Goal: Book appointment/travel/reservation

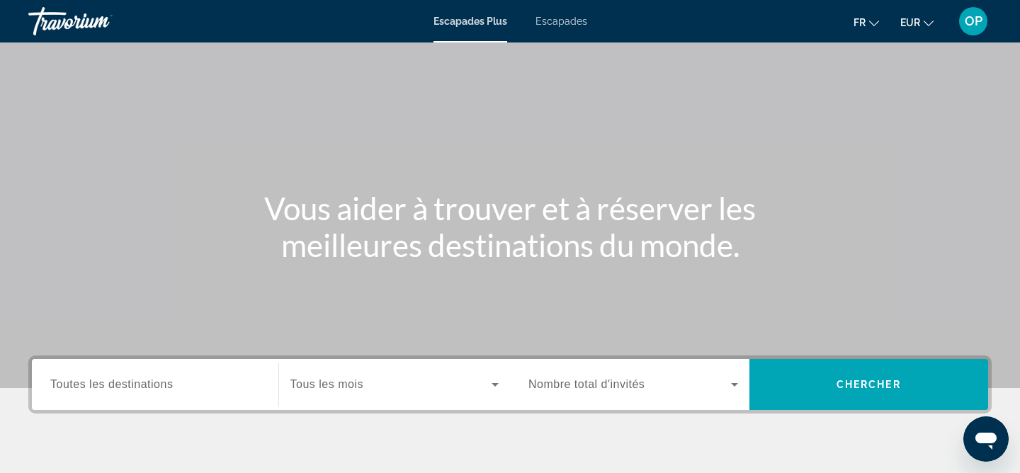
scroll to position [60, 0]
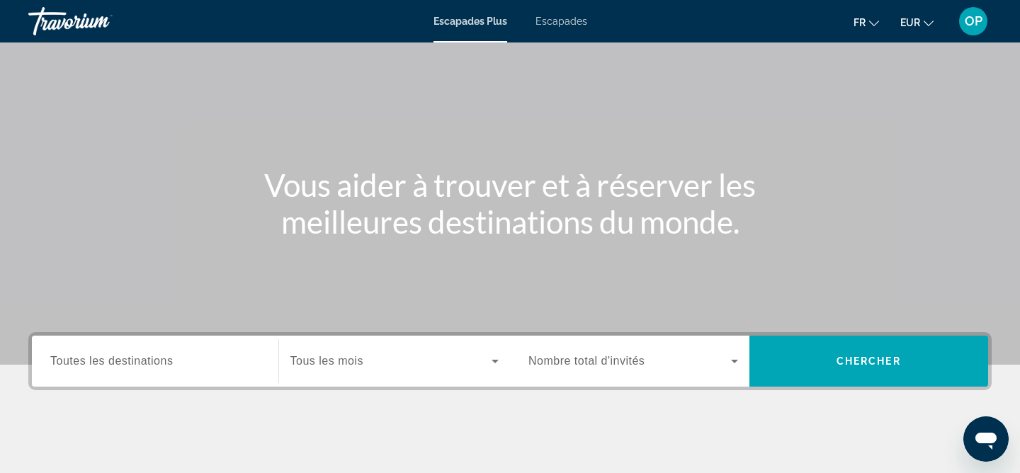
click at [129, 365] on span "Toutes les destinations" at bounding box center [111, 361] width 123 height 12
click at [129, 365] on input "Destination Toutes les destinations" at bounding box center [155, 362] width 210 height 17
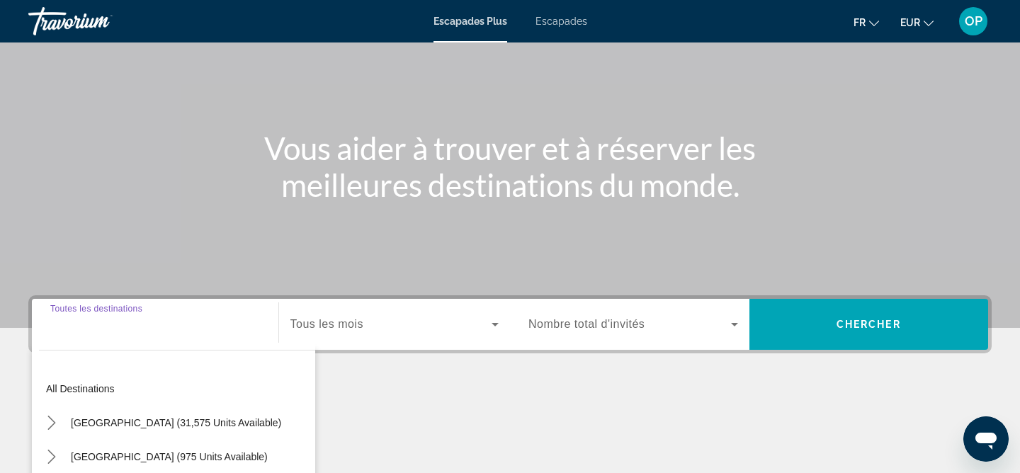
scroll to position [293, 0]
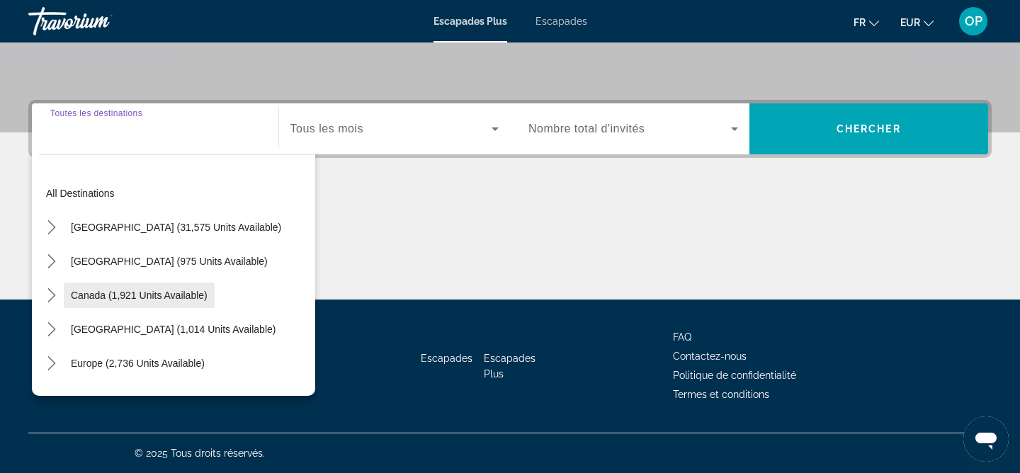
click at [139, 293] on span "Canada (1,921 units available)" at bounding box center [139, 295] width 137 height 11
type input "**********"
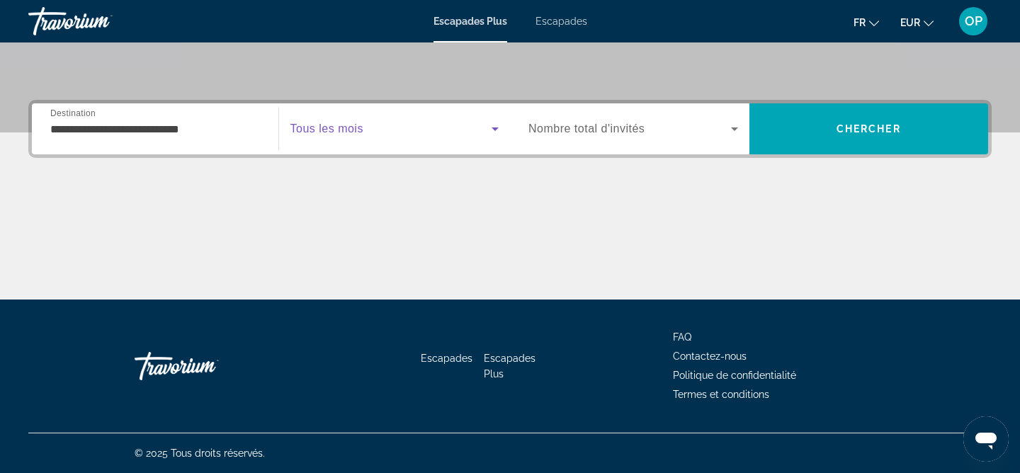
click at [495, 125] on icon "Widget de recherche" at bounding box center [495, 128] width 17 height 17
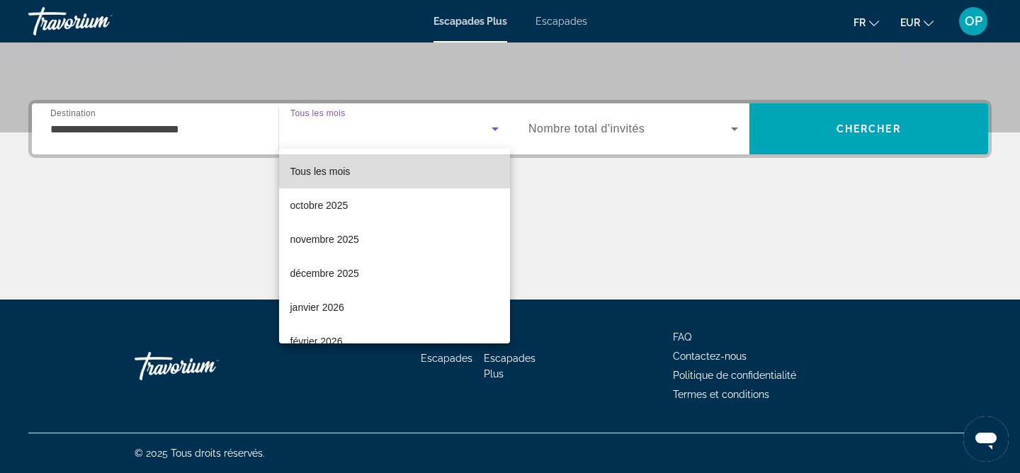
click at [342, 171] on font "Tous les mois" at bounding box center [321, 171] width 60 height 11
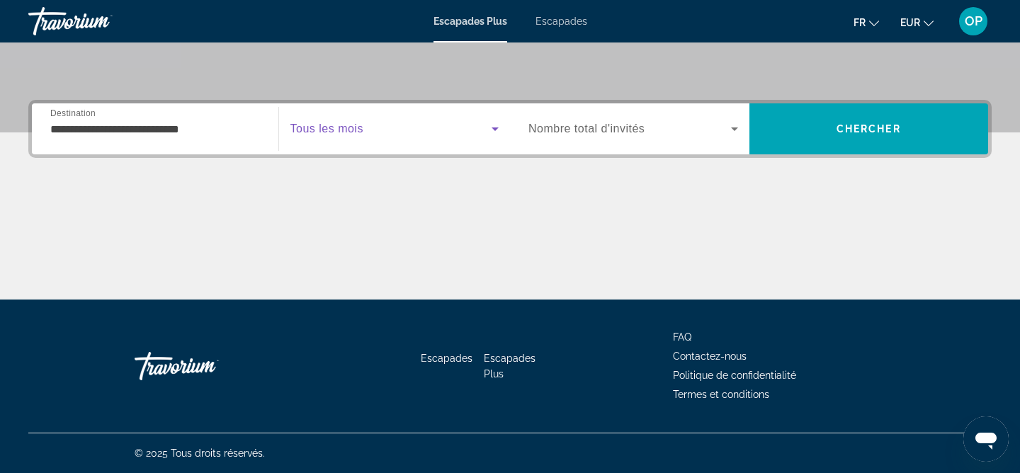
click at [733, 132] on icon "Widget de recherche" at bounding box center [734, 128] width 17 height 17
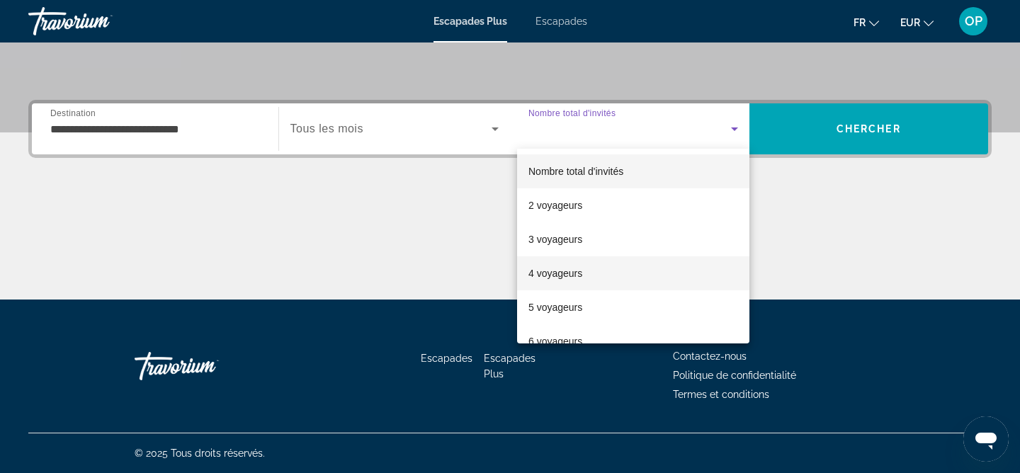
click at [566, 281] on span "4 voyageurs" at bounding box center [556, 273] width 54 height 17
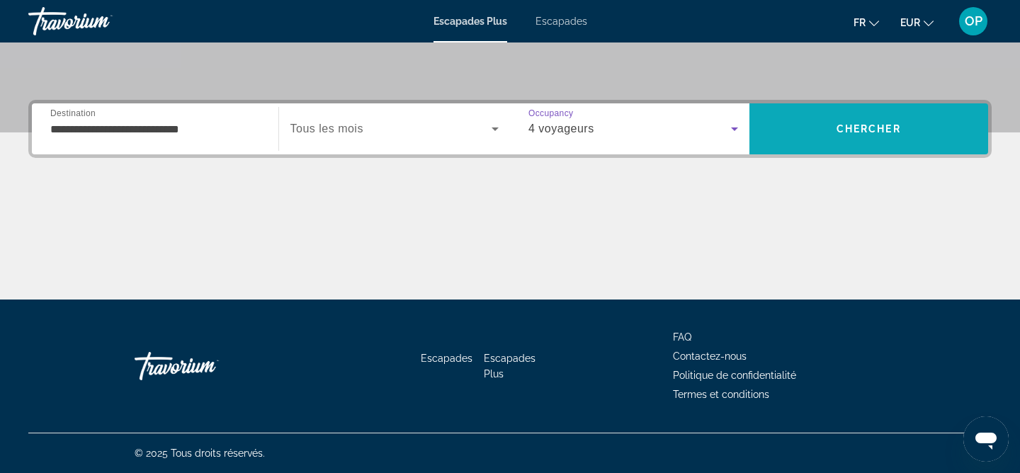
click at [885, 125] on span "Chercher" at bounding box center [869, 128] width 64 height 11
